Goal: Task Accomplishment & Management: Use online tool/utility

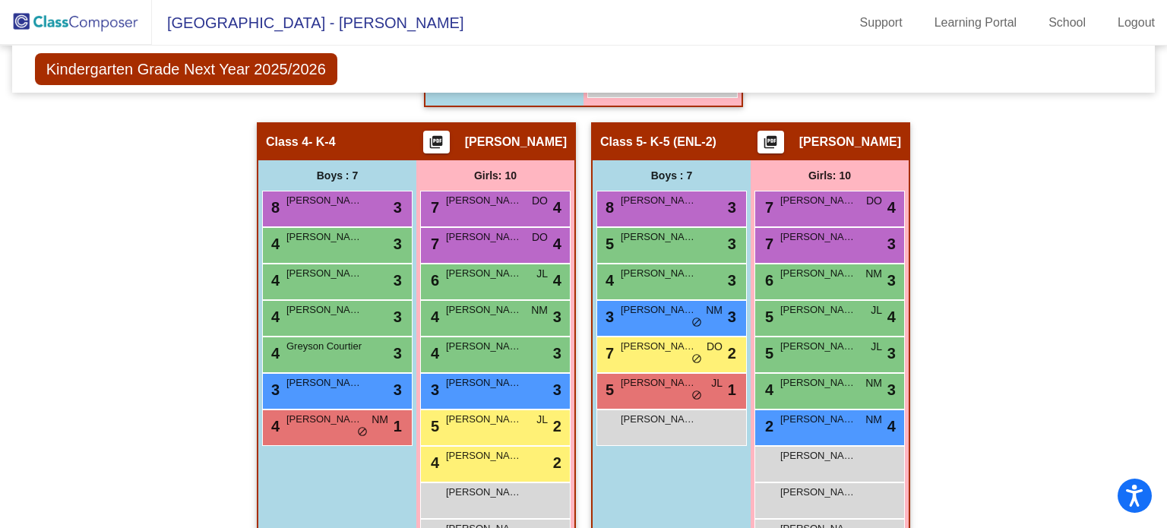
scroll to position [717, 0]
click at [680, 415] on span "[PERSON_NAME]" at bounding box center [659, 419] width 76 height 15
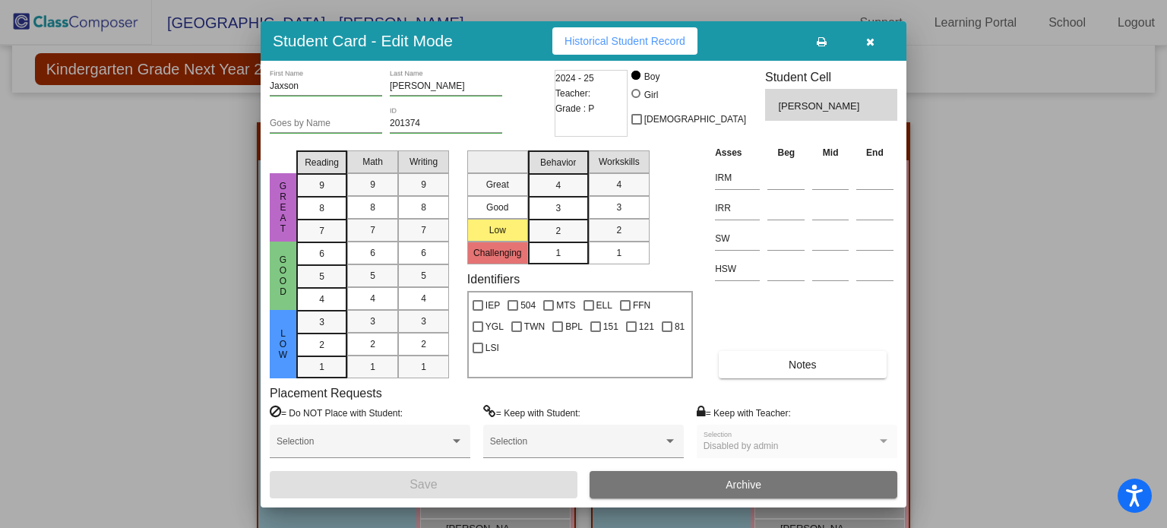
click at [676, 420] on div "= Keep with Student: Selection" at bounding box center [583, 438] width 201 height 66
click at [968, 267] on div at bounding box center [583, 264] width 1167 height 528
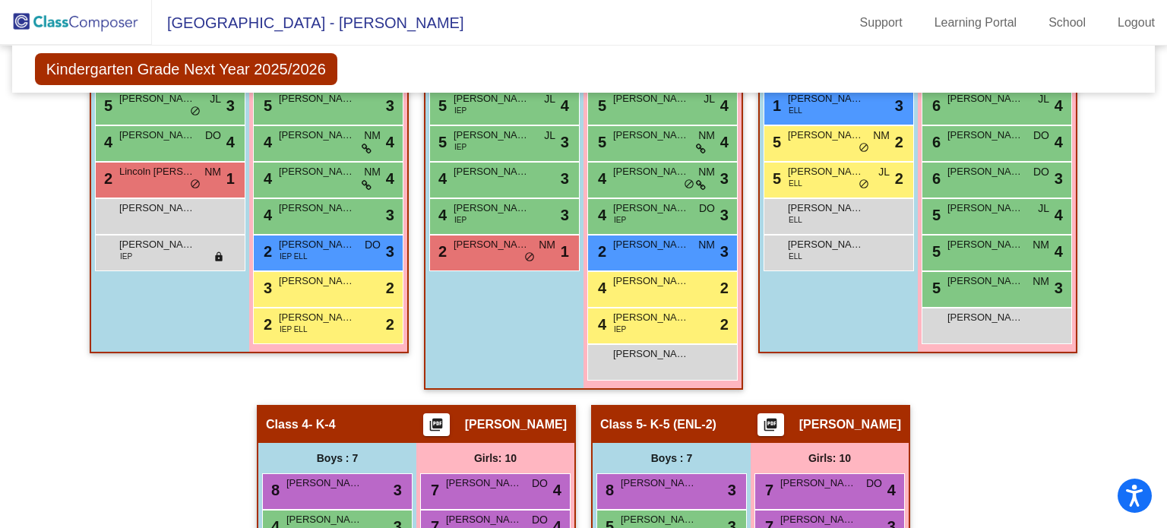
scroll to position [434, 0]
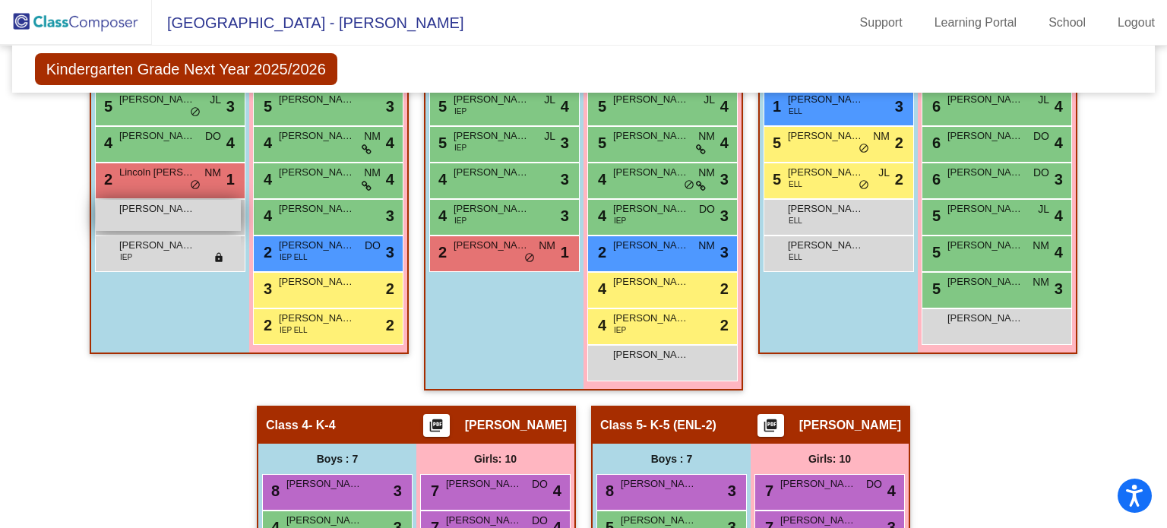
click at [164, 223] on div "Allan Cantor lock do_not_disturb_alt" at bounding box center [168, 215] width 145 height 31
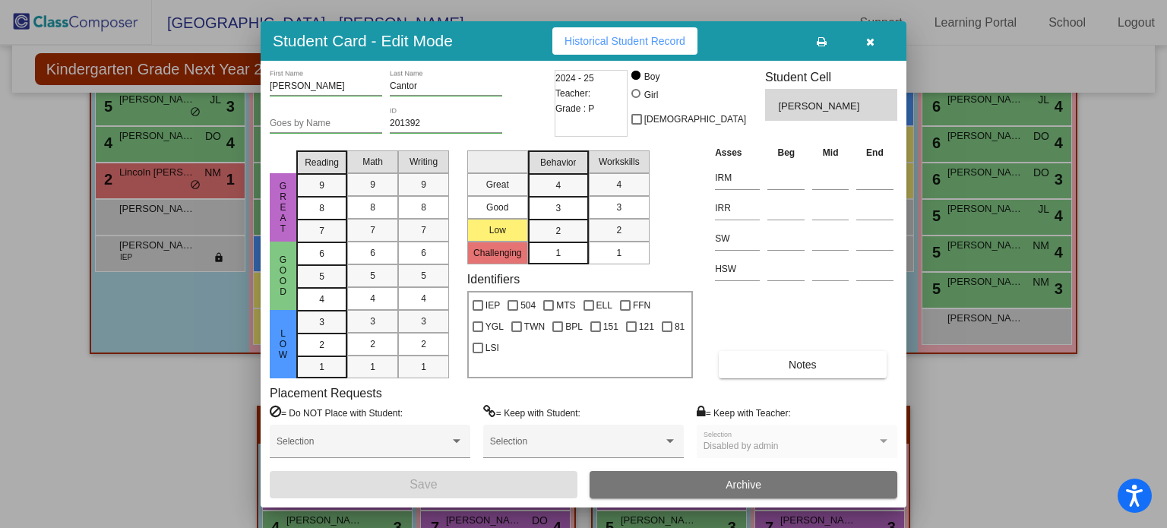
click at [234, 400] on div at bounding box center [583, 264] width 1167 height 528
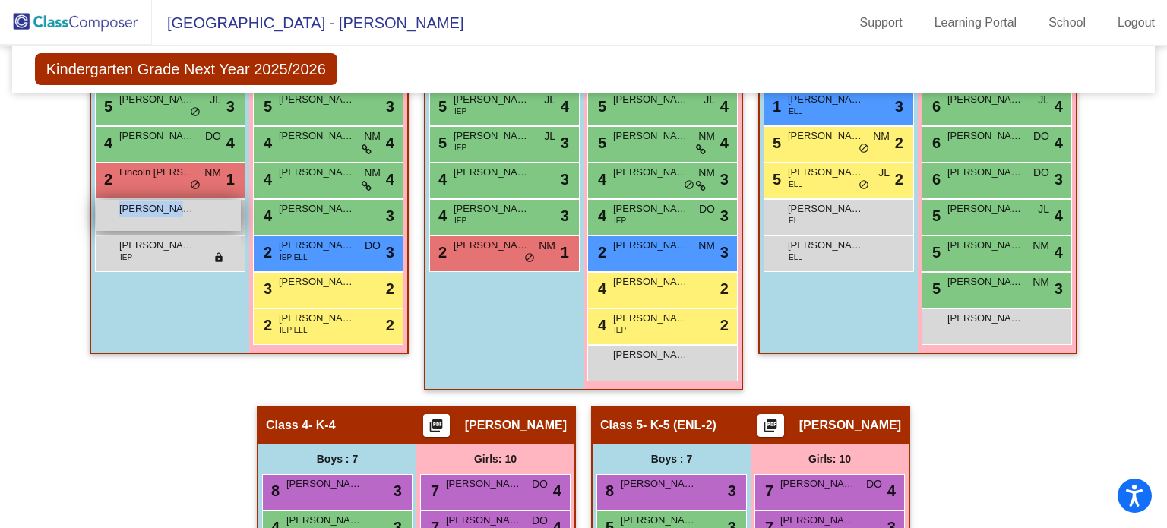
drag, startPoint x: 202, startPoint y: 208, endPoint x: 179, endPoint y: 207, distance: 23.6
click at [179, 207] on div "Allan Cantor lock do_not_disturb_alt" at bounding box center [168, 215] width 145 height 31
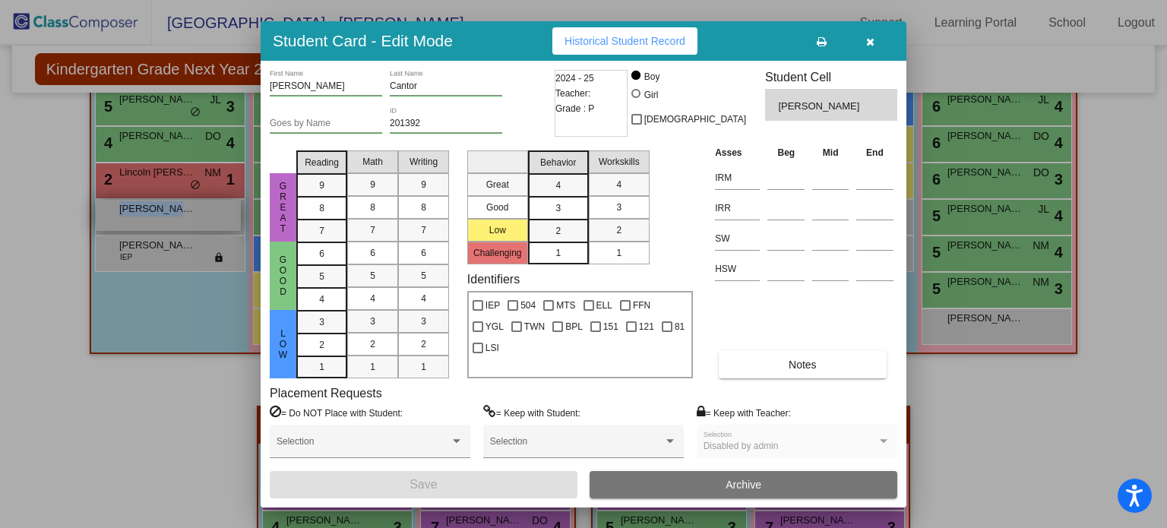
copy span "[PERSON_NAME]"
click at [231, 412] on div at bounding box center [583, 264] width 1167 height 528
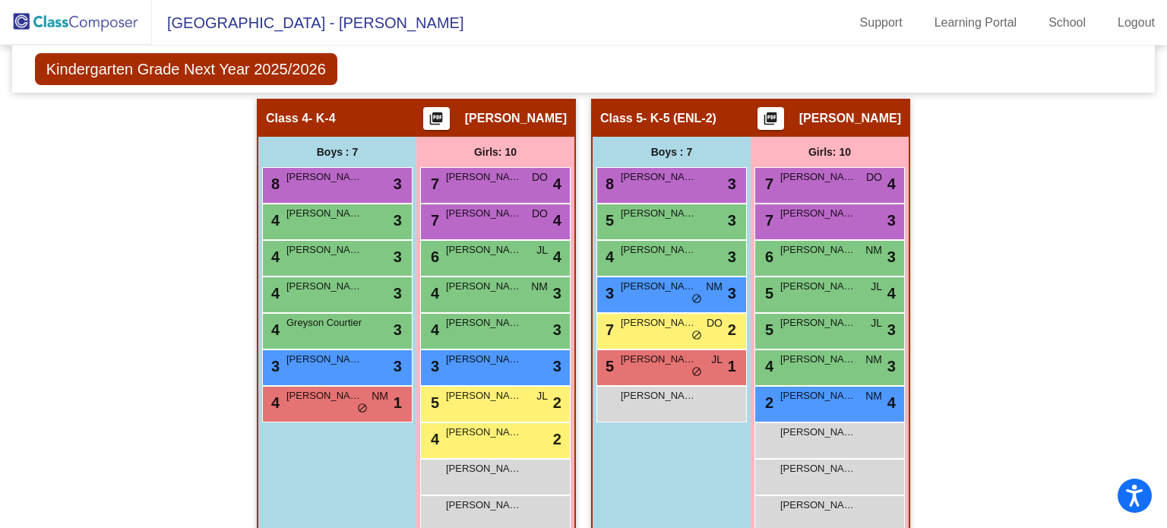
scroll to position [741, 0]
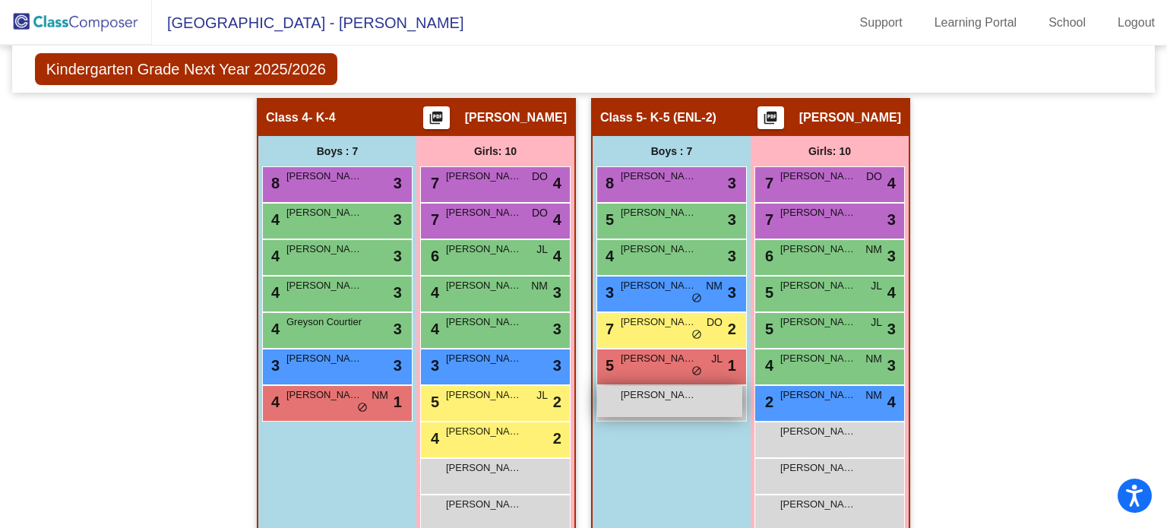
drag, startPoint x: 693, startPoint y: 388, endPoint x: 681, endPoint y: 395, distance: 13.9
click at [681, 395] on div "Jaxson Laurain lock do_not_disturb_alt" at bounding box center [669, 401] width 145 height 31
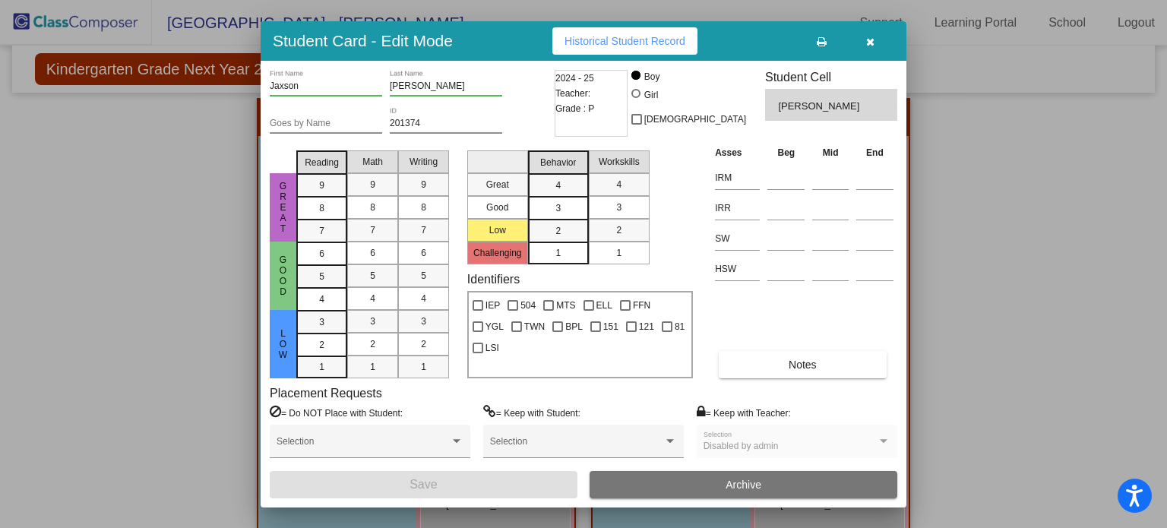
copy span "Jaxson Laurai"
click at [876, 36] on button "button" at bounding box center [869, 40] width 49 height 27
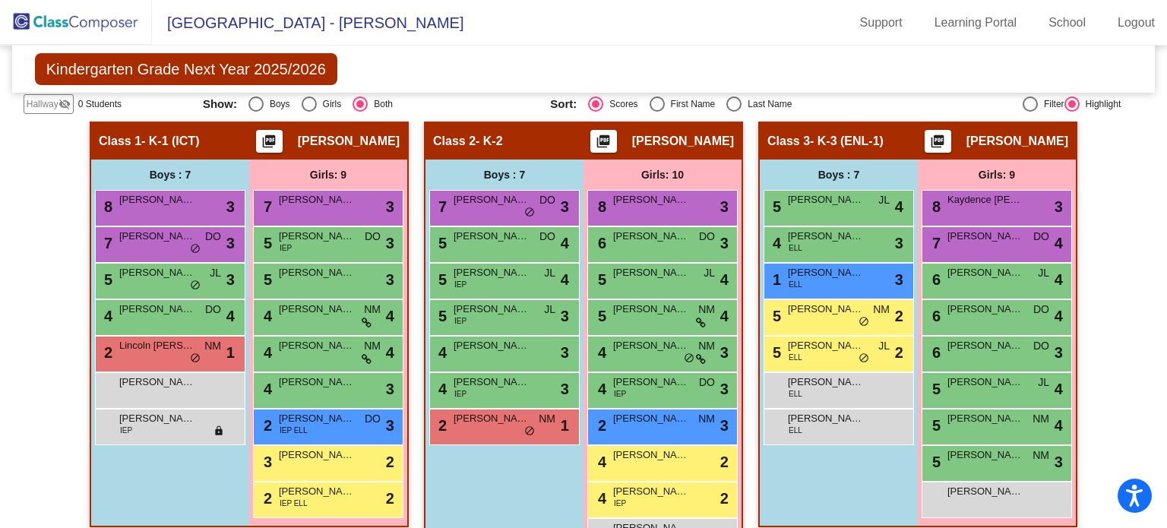
scroll to position [260, 0]
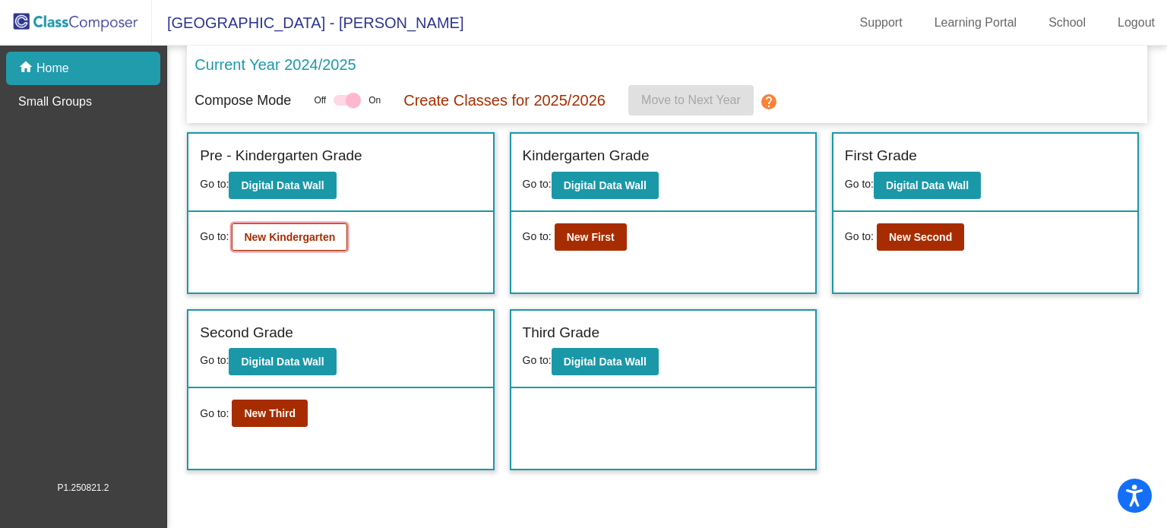
click at [339, 223] on button "New Kindergarten" at bounding box center [289, 236] width 115 height 27
click at [582, 228] on button "New First" at bounding box center [591, 236] width 72 height 27
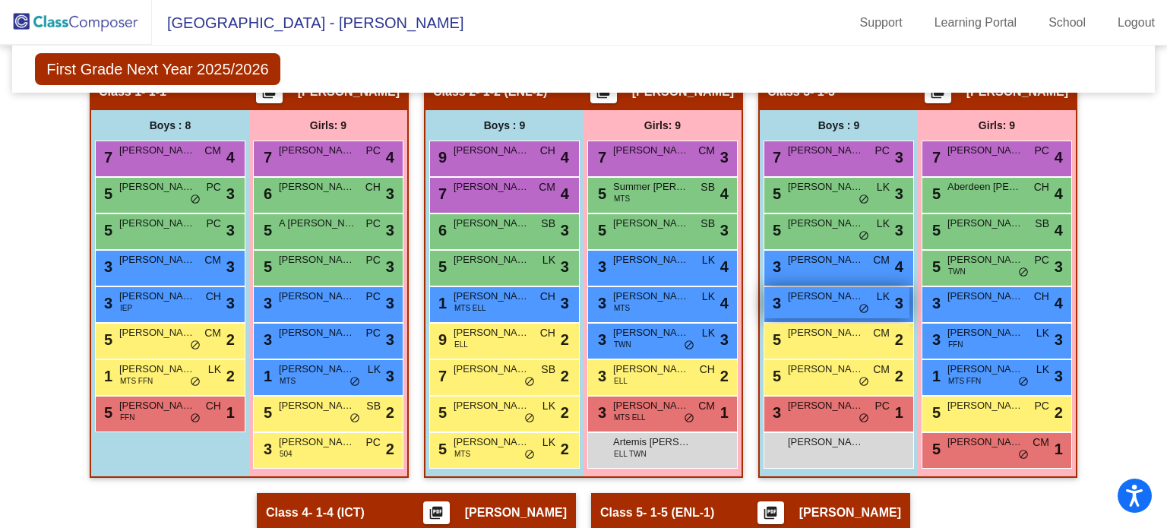
scroll to position [310, 0]
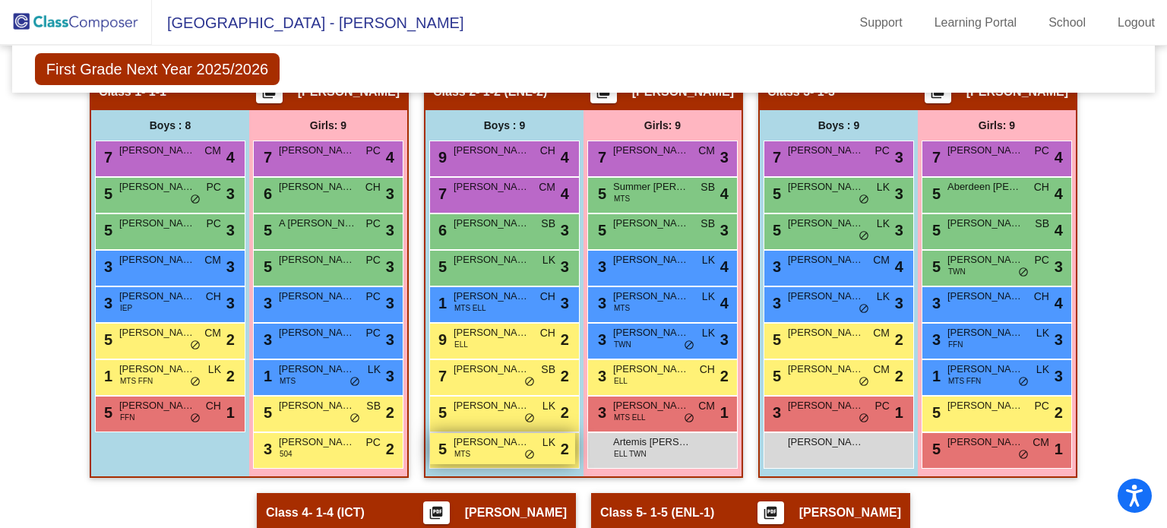
click at [496, 443] on span "[PERSON_NAME]" at bounding box center [491, 441] width 76 height 15
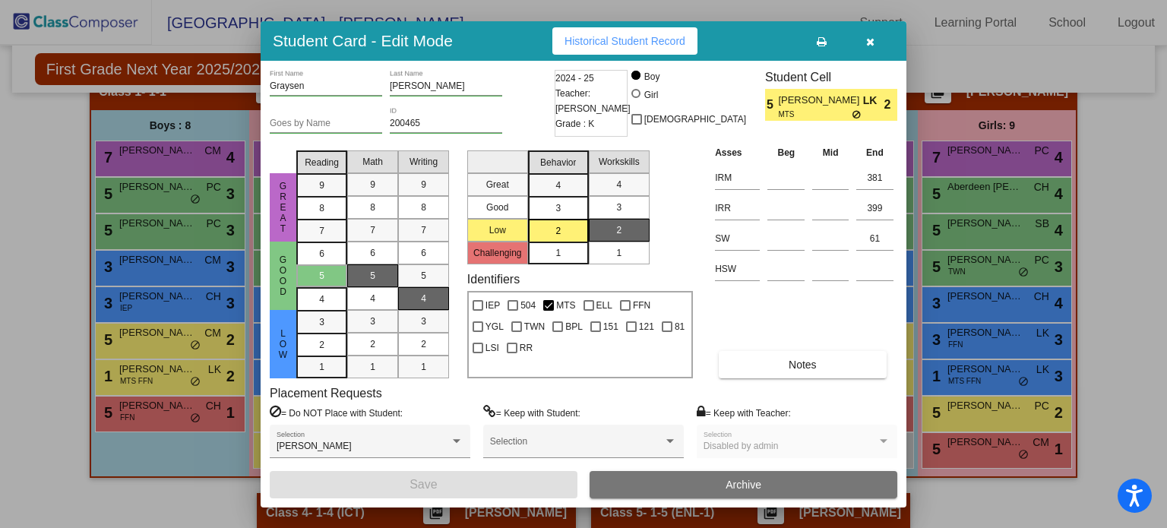
click at [207, 503] on div at bounding box center [583, 264] width 1167 height 528
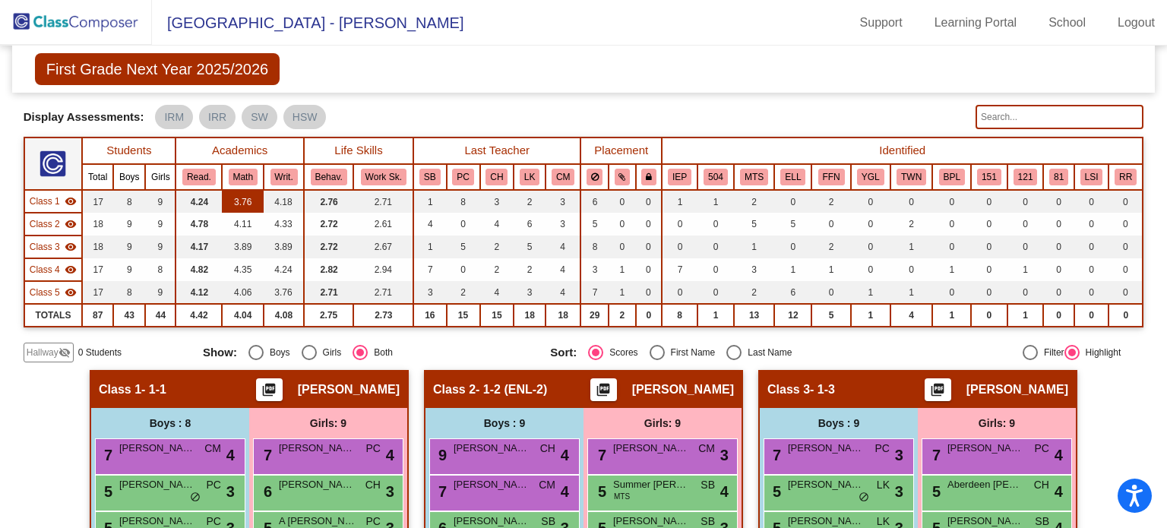
scroll to position [11, 0]
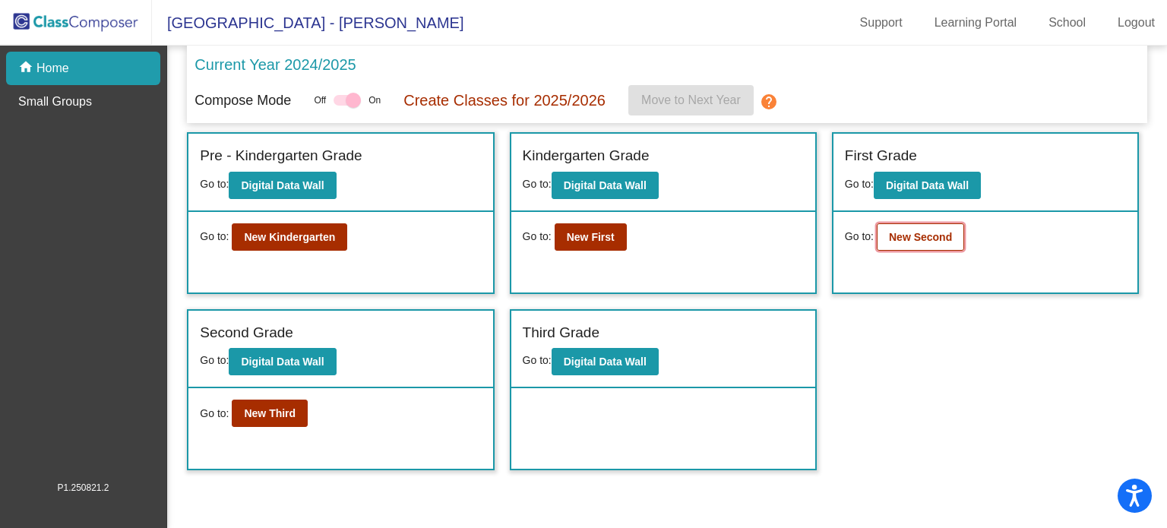
click at [897, 242] on b "New Second" at bounding box center [920, 237] width 63 height 12
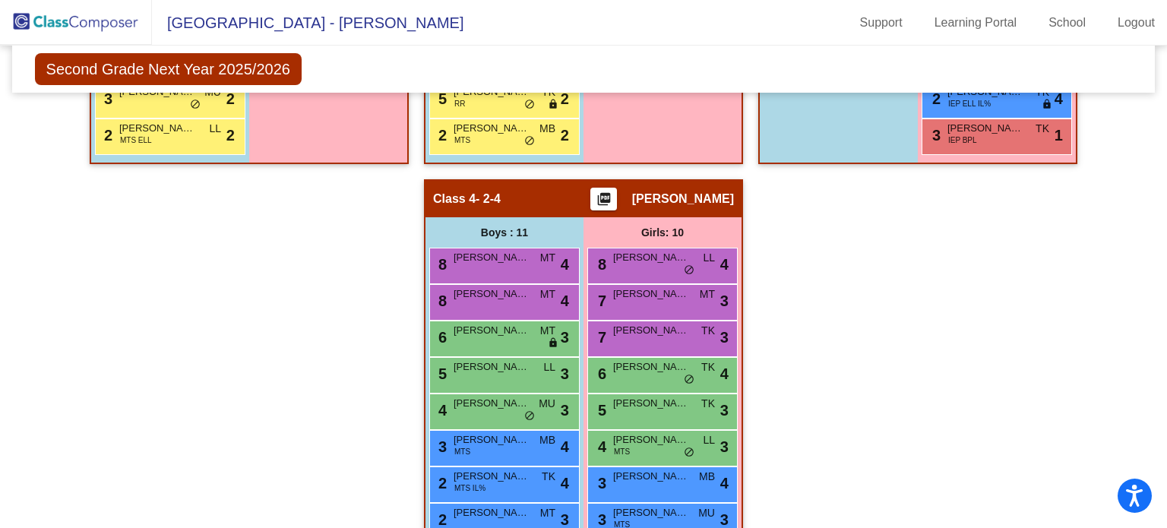
scroll to position [816, 0]
